Goal: Information Seeking & Learning: Learn about a topic

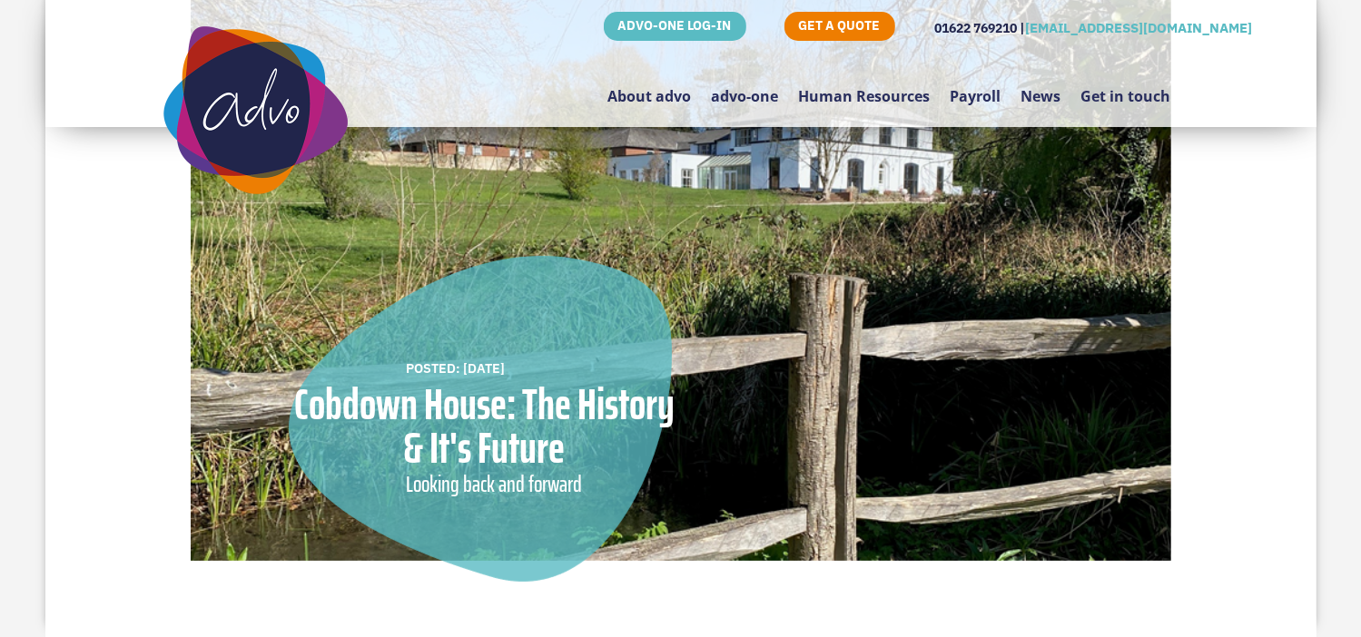
scroll to position [182, 0]
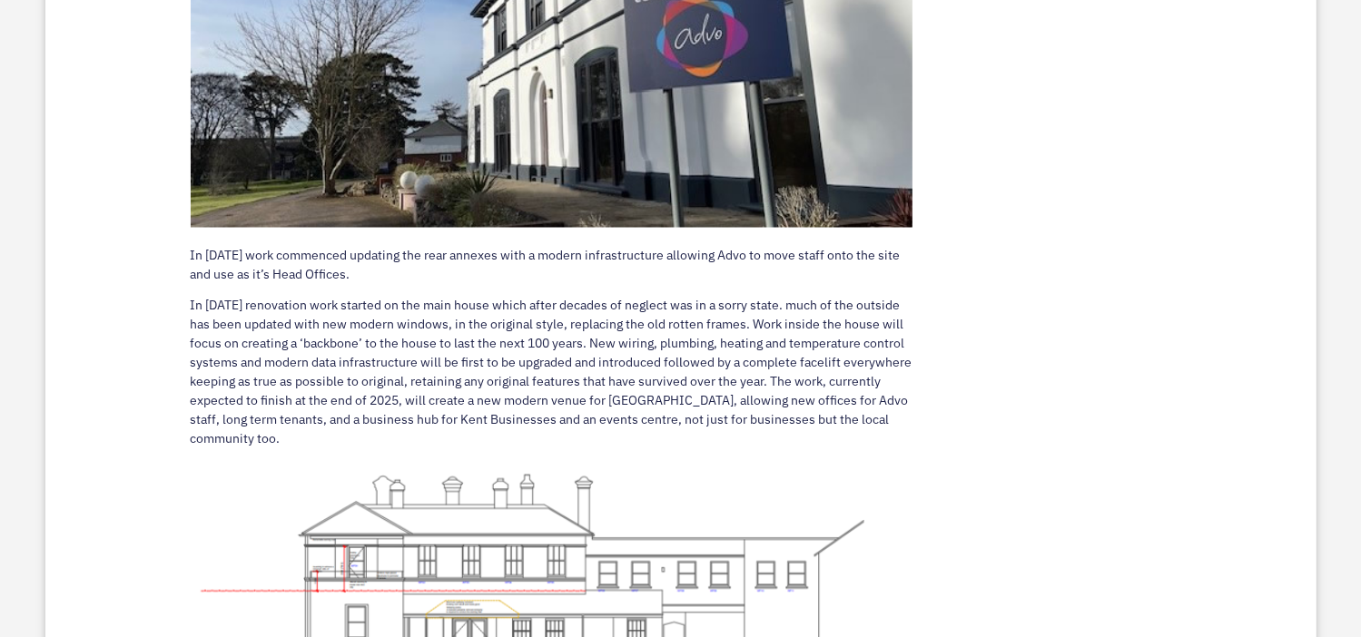
scroll to position [3268, 0]
